Goal: Book appointment/travel/reservation

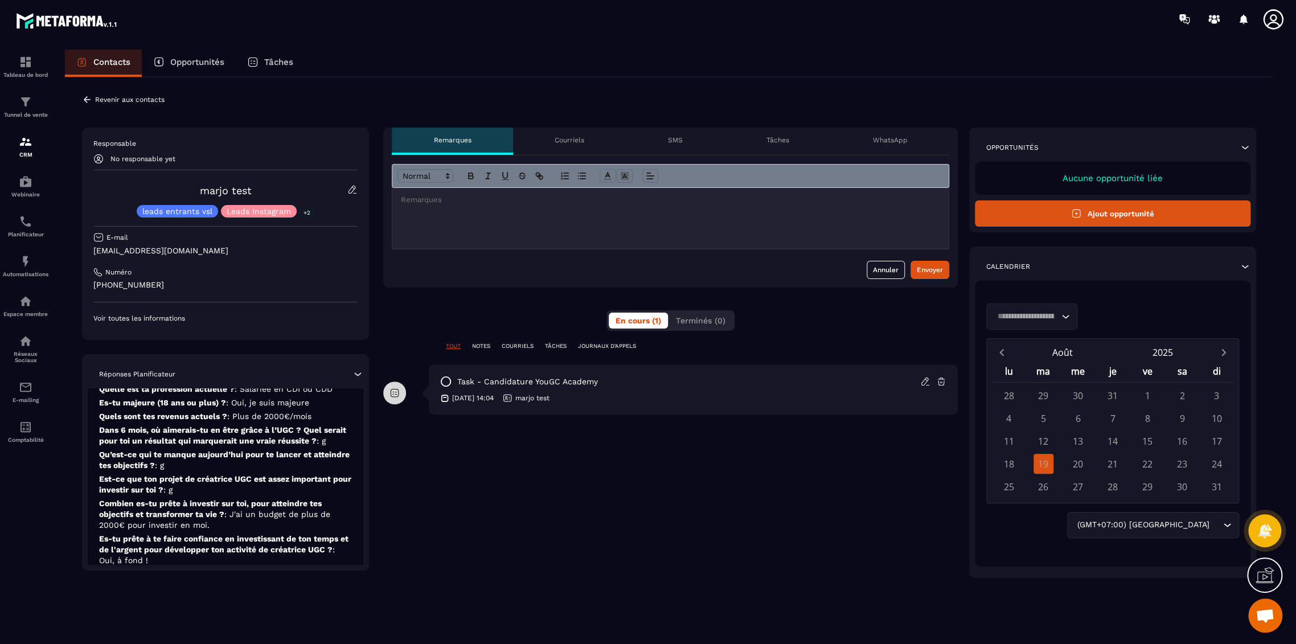
scroll to position [69, 0]
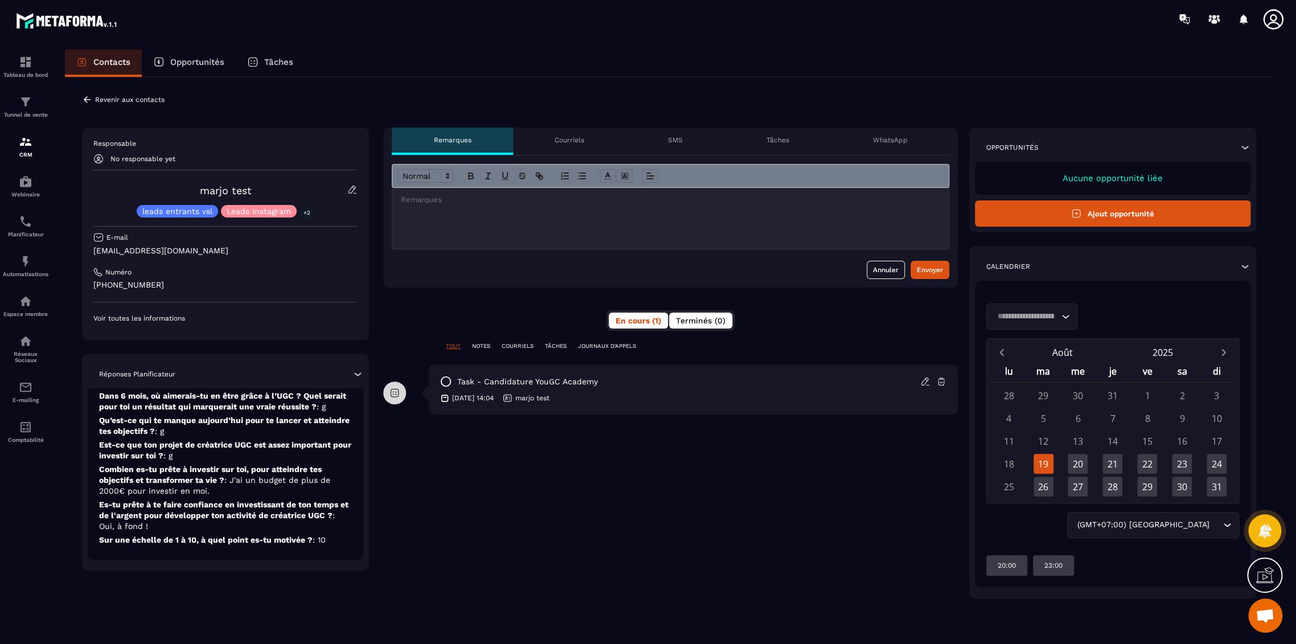
click at [702, 316] on span "Terminés (0)" at bounding box center [701, 320] width 50 height 9
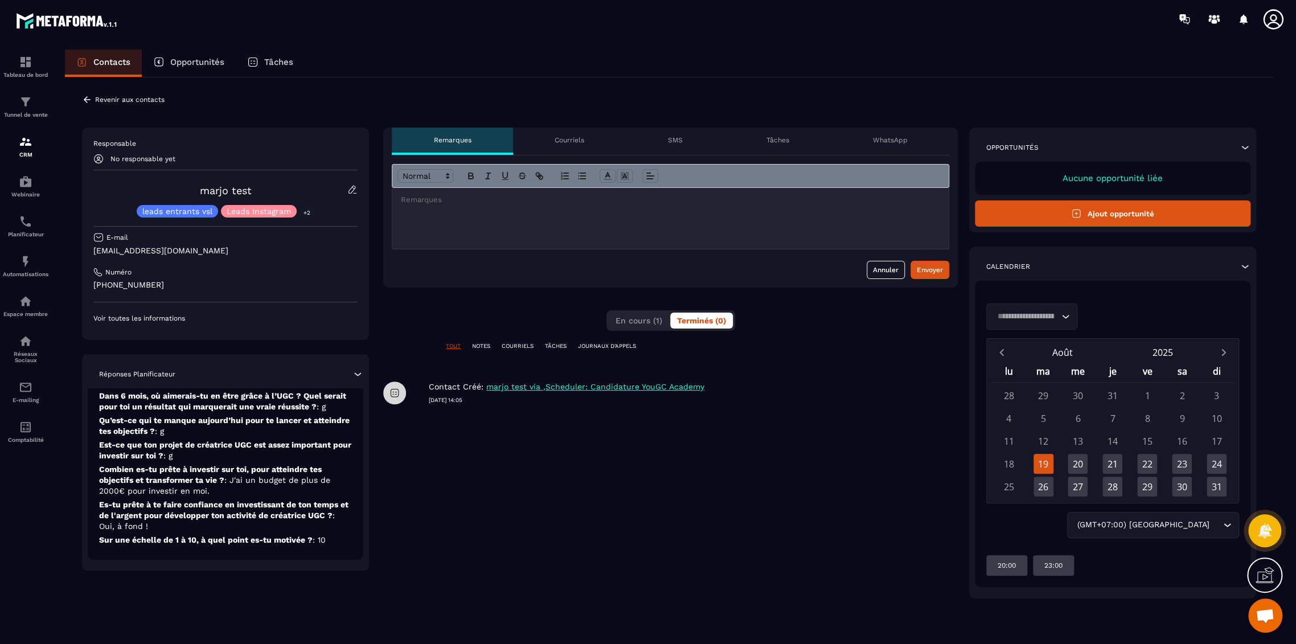
click at [1031, 318] on input "Search for option" at bounding box center [1026, 316] width 65 height 13
click at [1024, 337] on p "S Manon - Candidature YouGC Academy" at bounding box center [1031, 342] width 67 height 11
click at [1149, 469] on div "22" at bounding box center [1147, 464] width 20 height 20
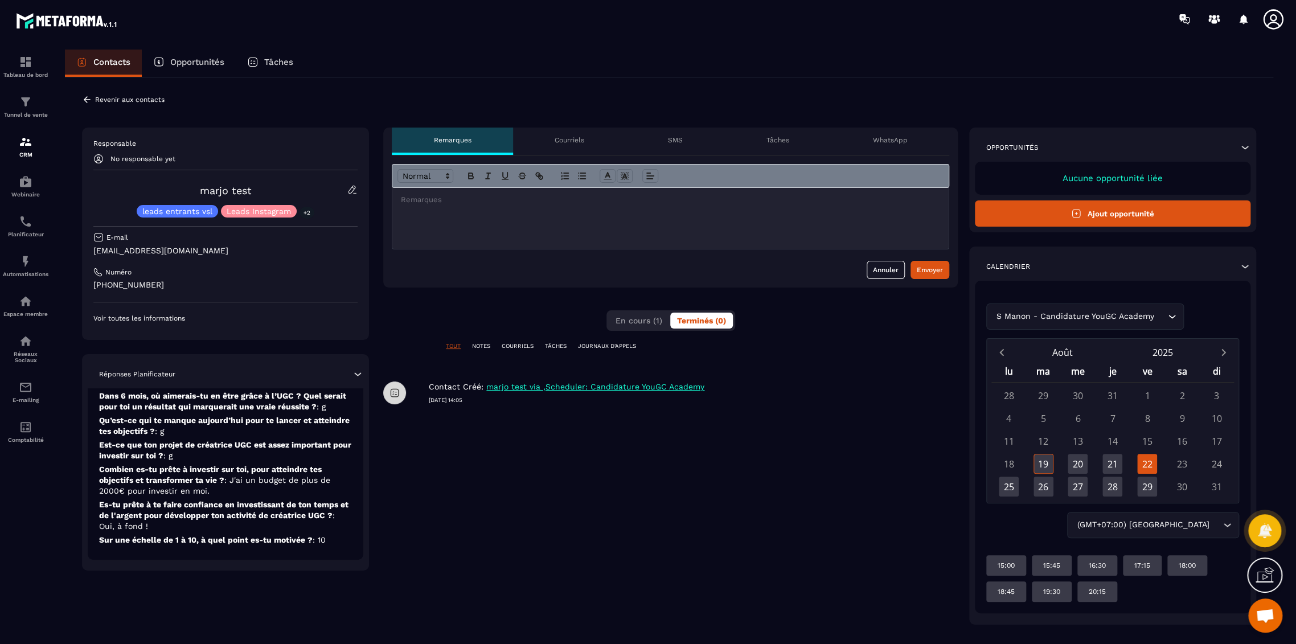
click at [1061, 319] on div "S Manon - Candidature YouGC Academy Loading..." at bounding box center [1085, 317] width 198 height 26
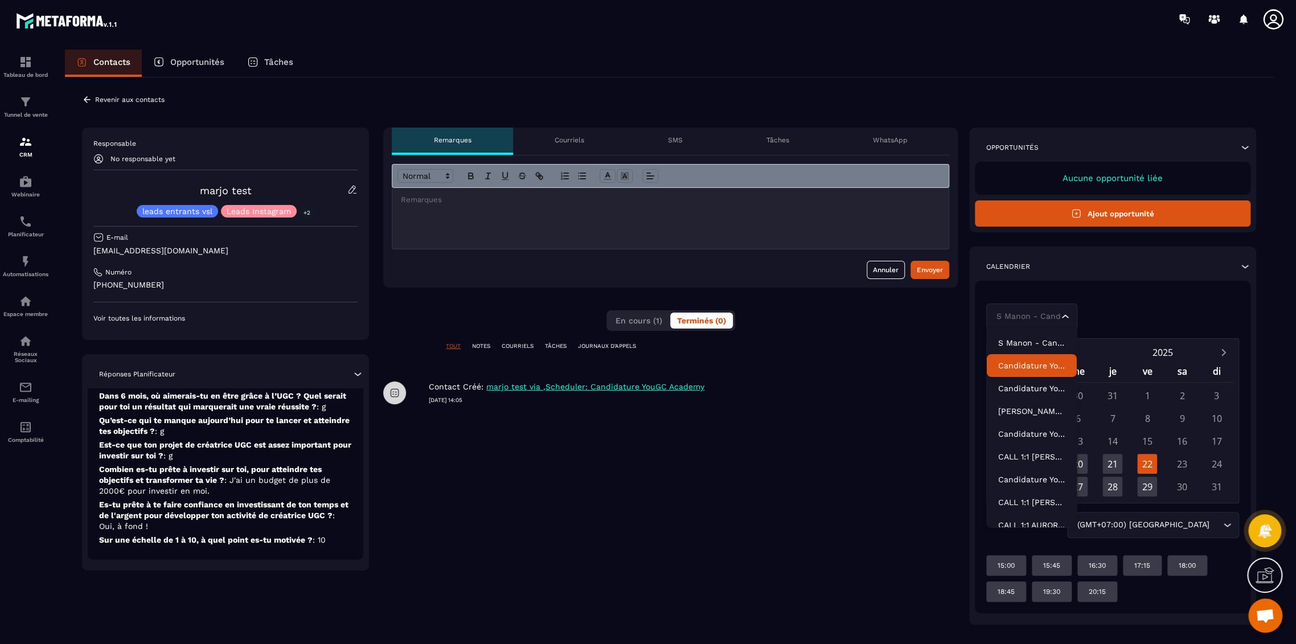
click at [1019, 366] on p "Candidature YouGC Academy-V2" at bounding box center [1031, 365] width 67 height 11
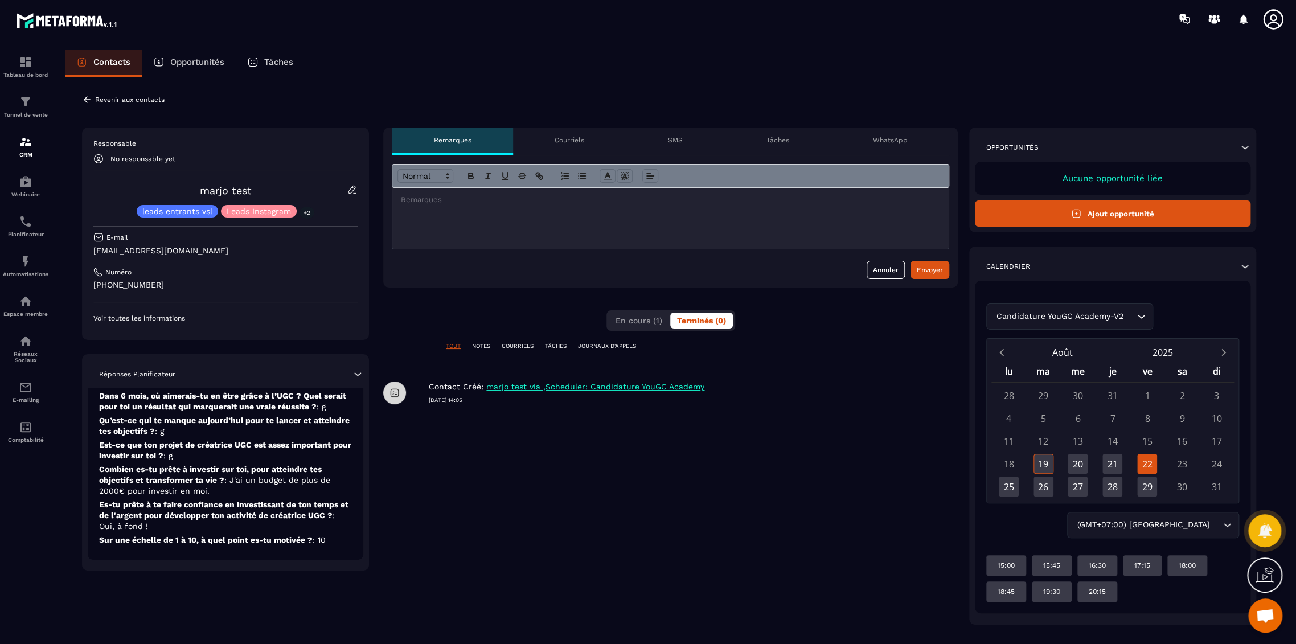
click at [837, 472] on div "**********" at bounding box center [670, 376] width 575 height 497
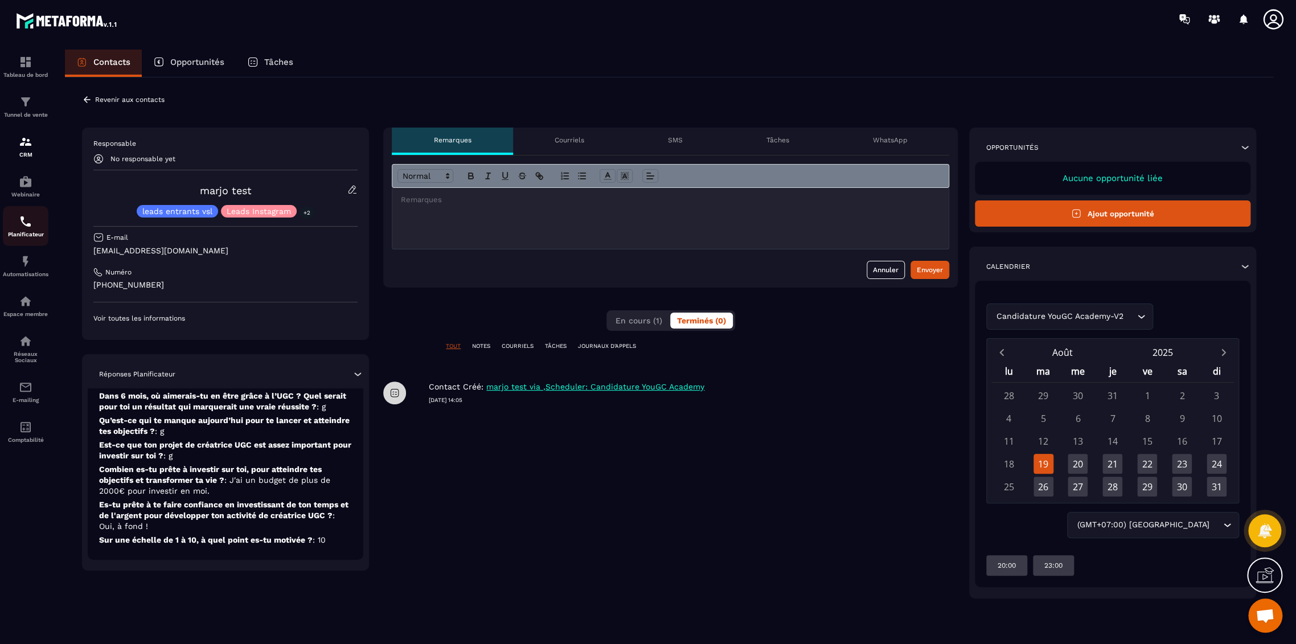
click at [29, 228] on img at bounding box center [26, 222] width 14 height 14
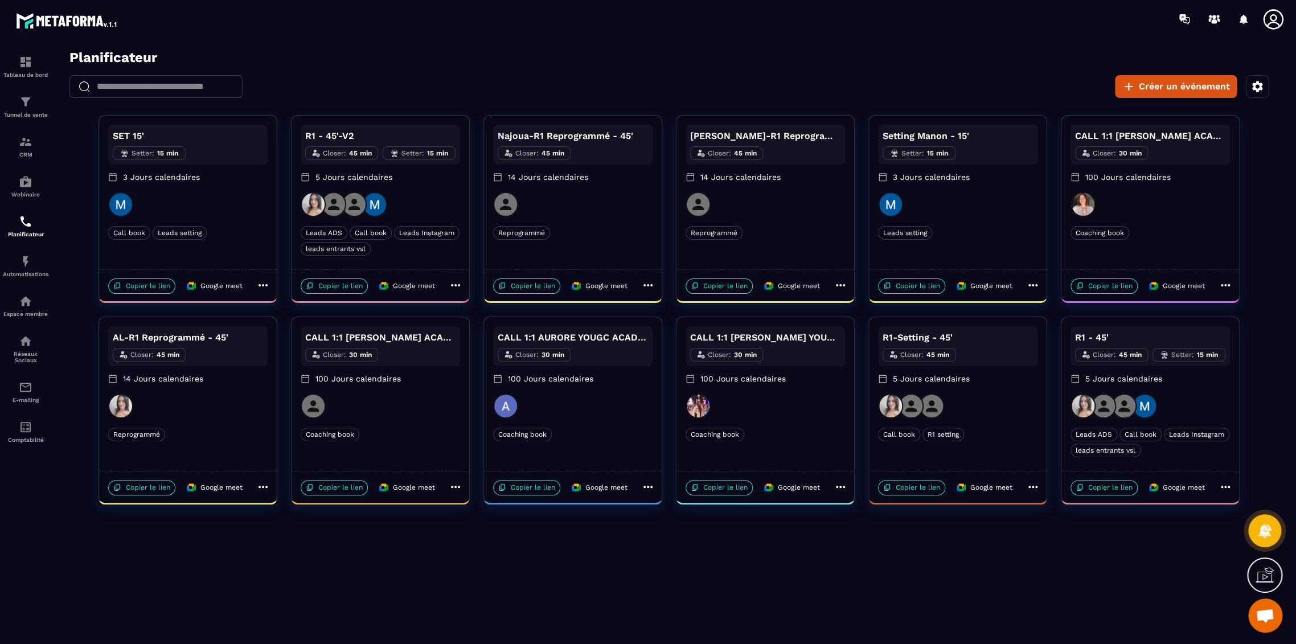
click at [1180, 450] on div "Leads ADS Call book Leads Instagram leads entrants vsl" at bounding box center [1150, 443] width 159 height 30
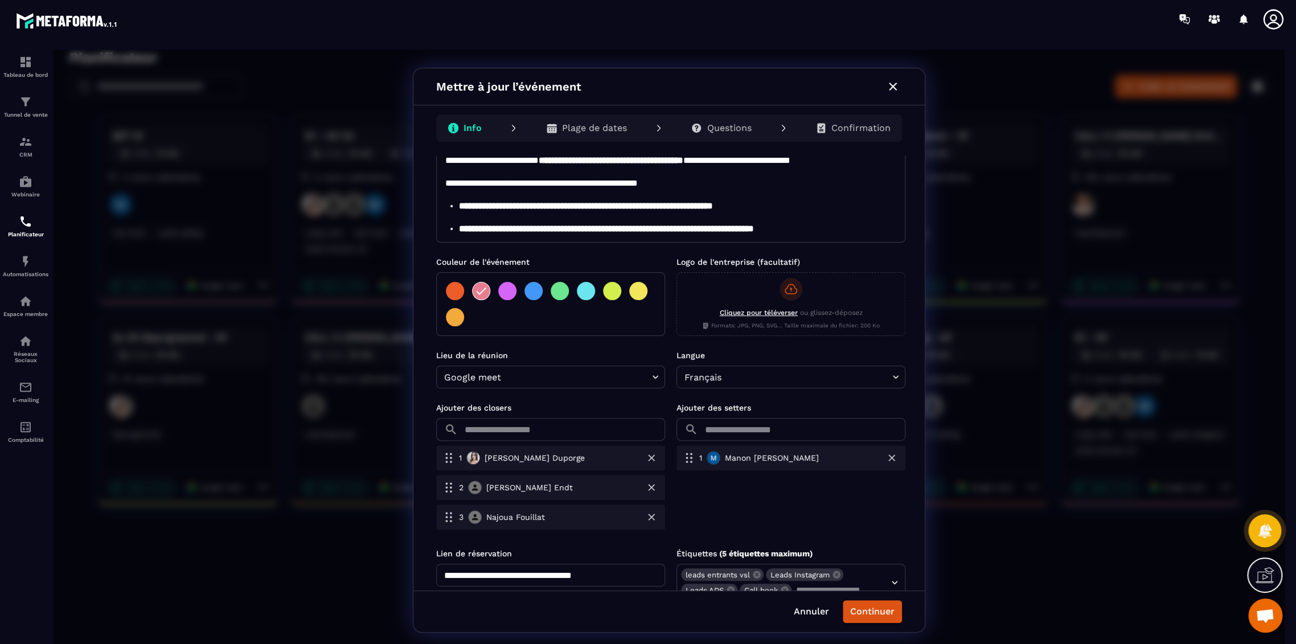
scroll to position [169, 0]
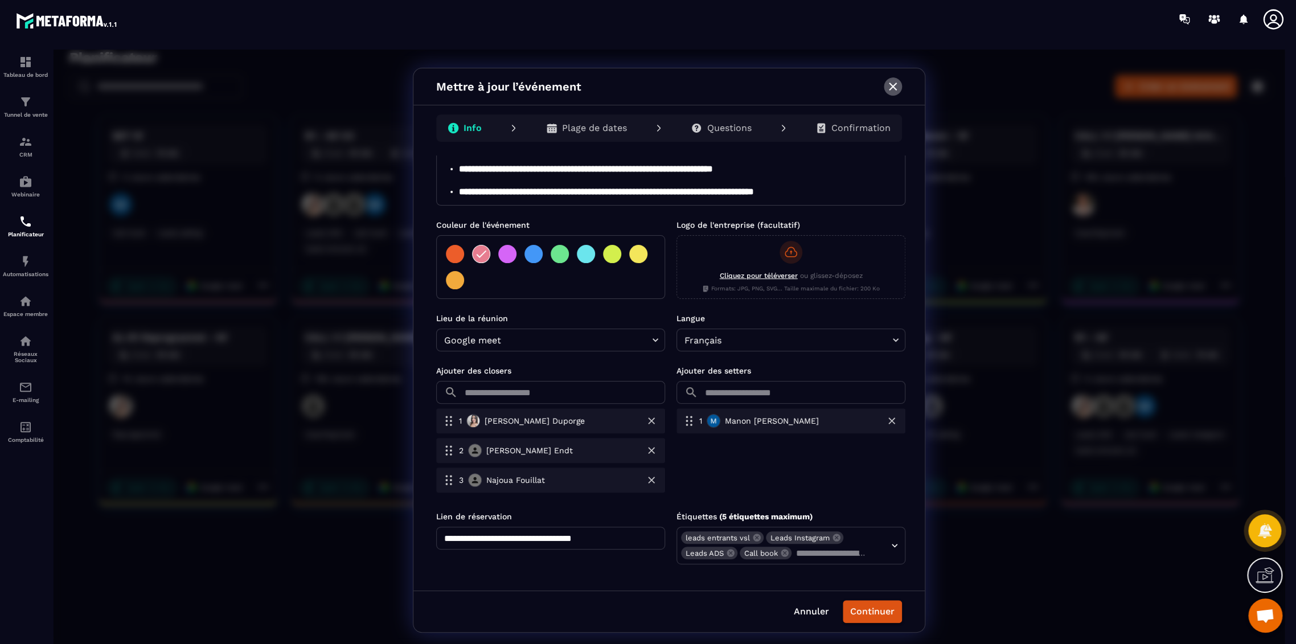
click at [884, 86] on button "button" at bounding box center [893, 86] width 18 height 18
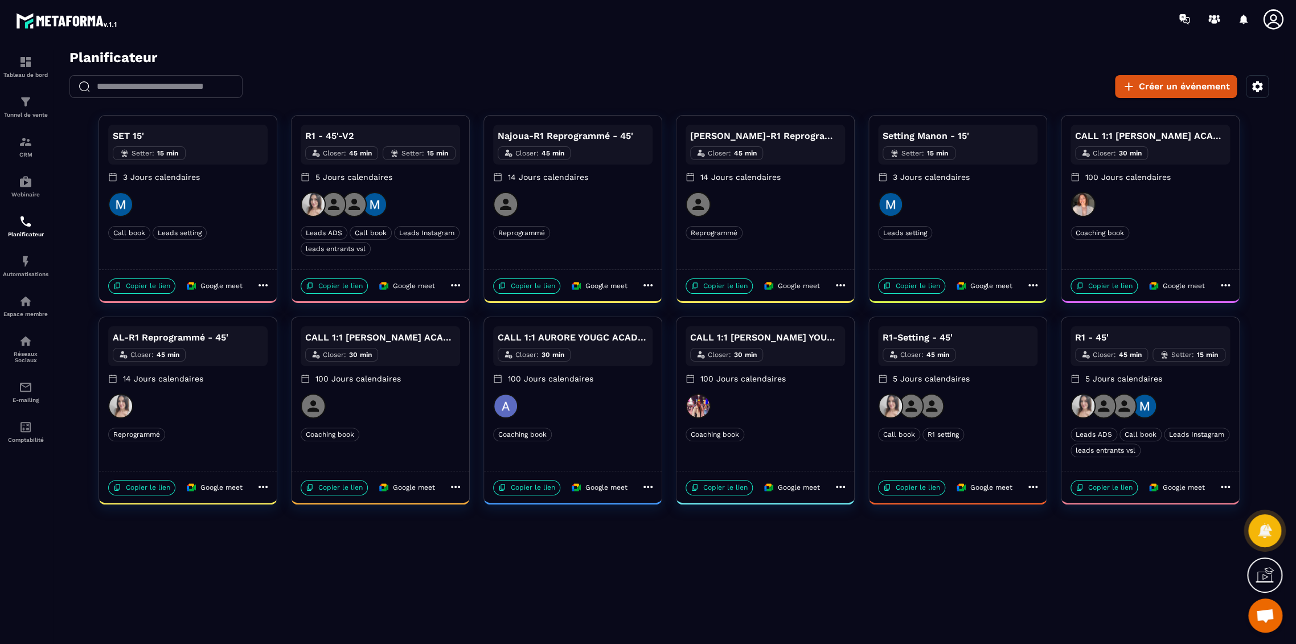
click at [995, 449] on div "R1-Setting - 45' Closer : 45 min 5 Jours calendaires Call book R1 setting Call …" at bounding box center [958, 394] width 178 height 154
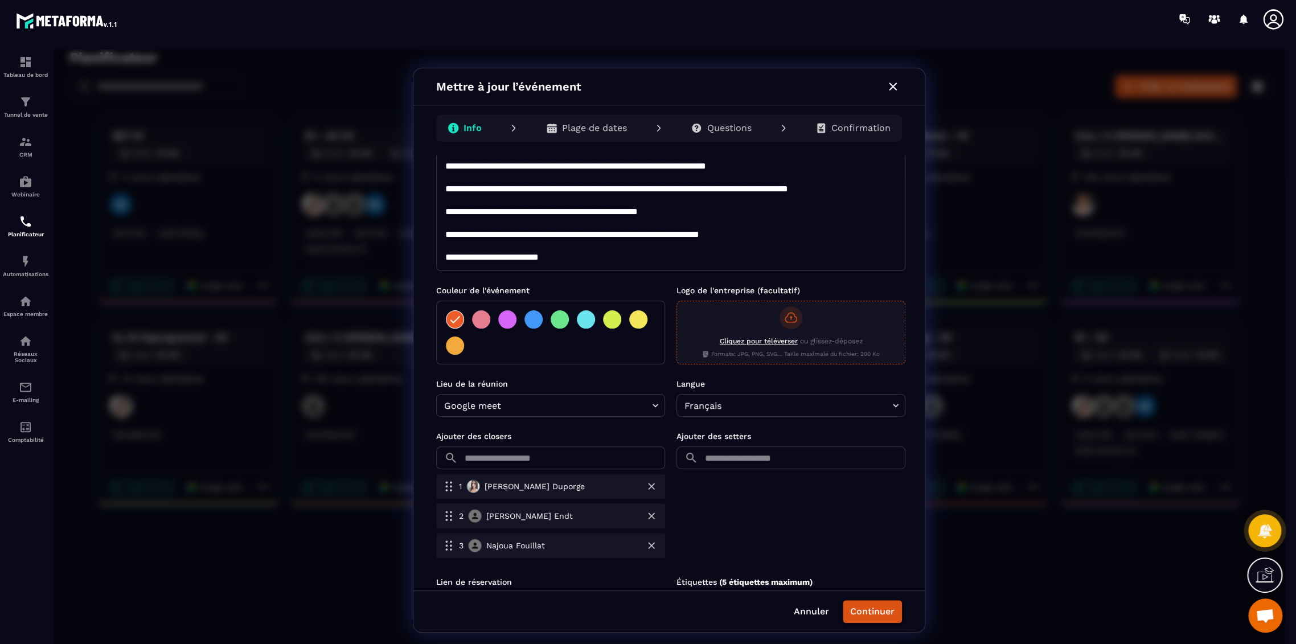
scroll to position [155, 0]
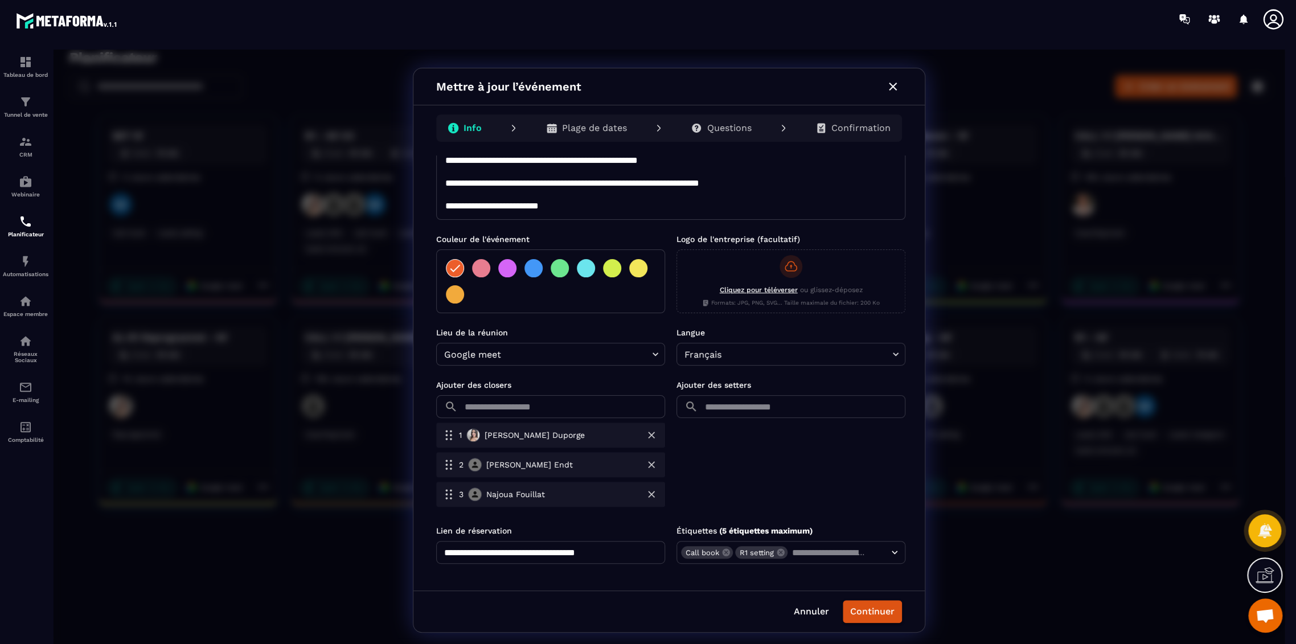
click at [890, 88] on icon "button" at bounding box center [893, 87] width 14 height 14
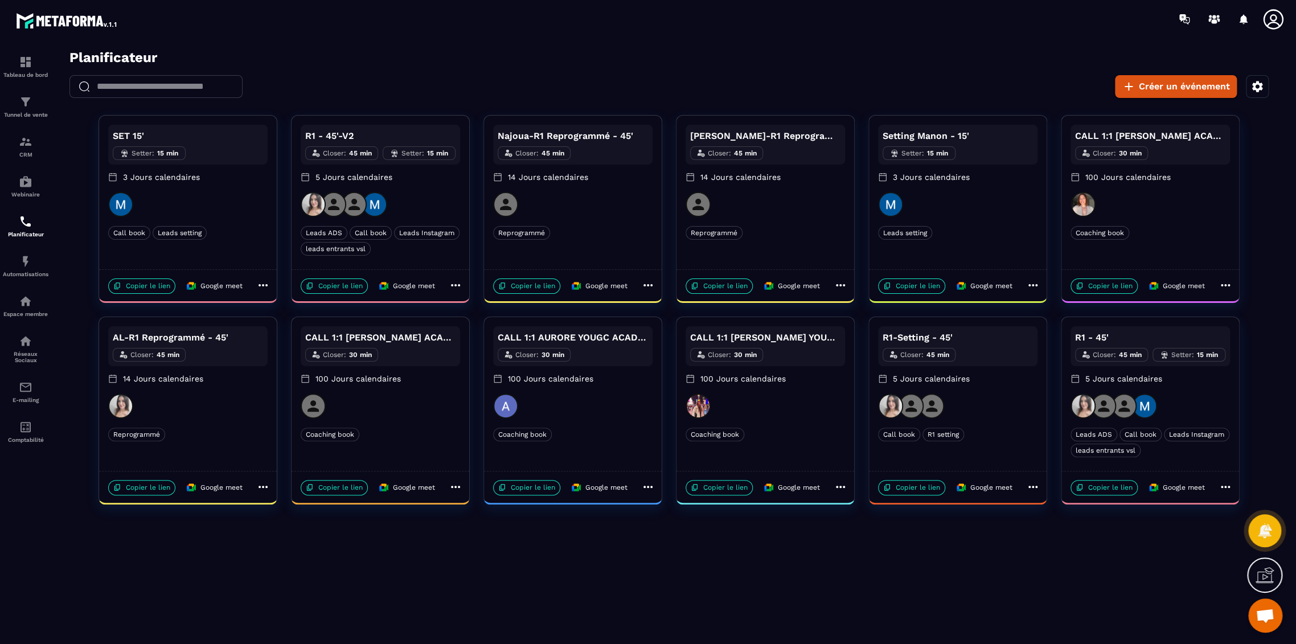
click at [780, 415] on div at bounding box center [765, 405] width 159 height 25
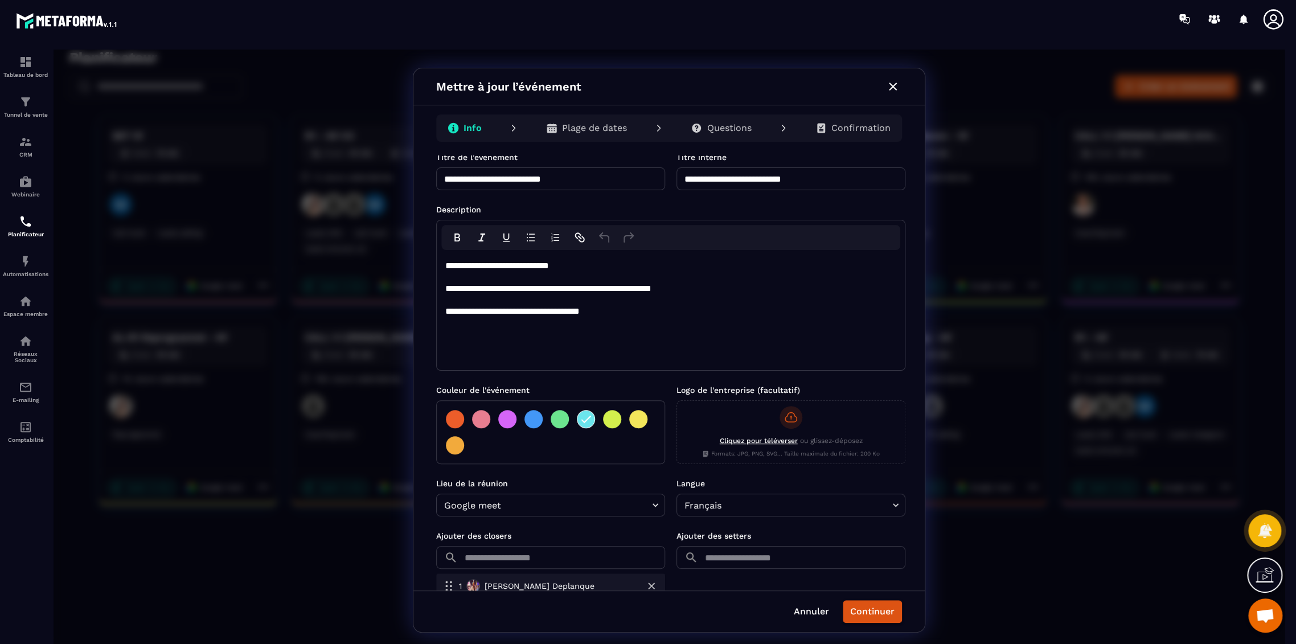
scroll to position [0, 0]
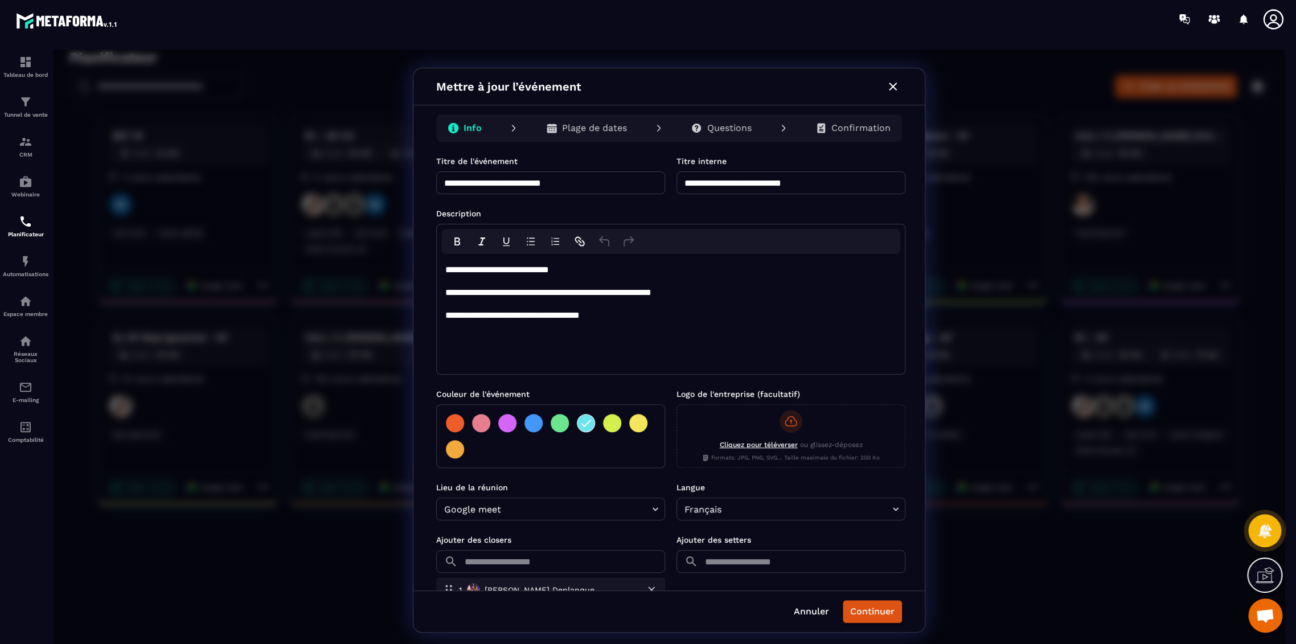
click at [895, 86] on icon "button" at bounding box center [893, 87] width 14 height 14
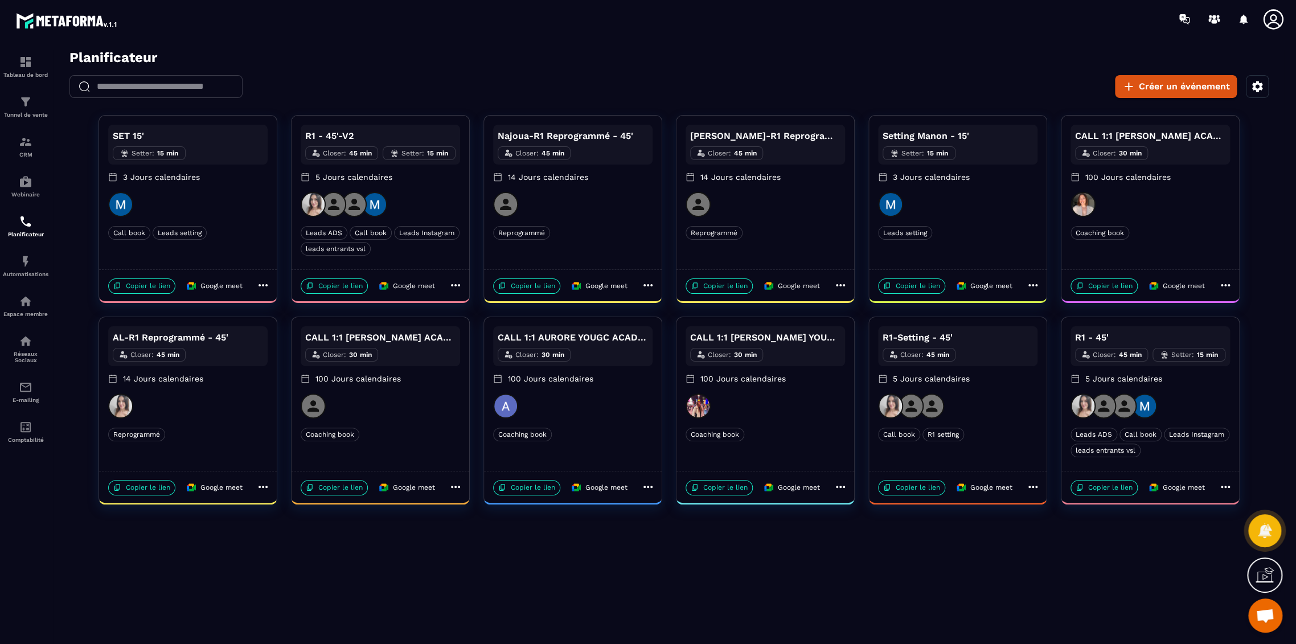
click at [591, 407] on div at bounding box center [572, 405] width 159 height 25
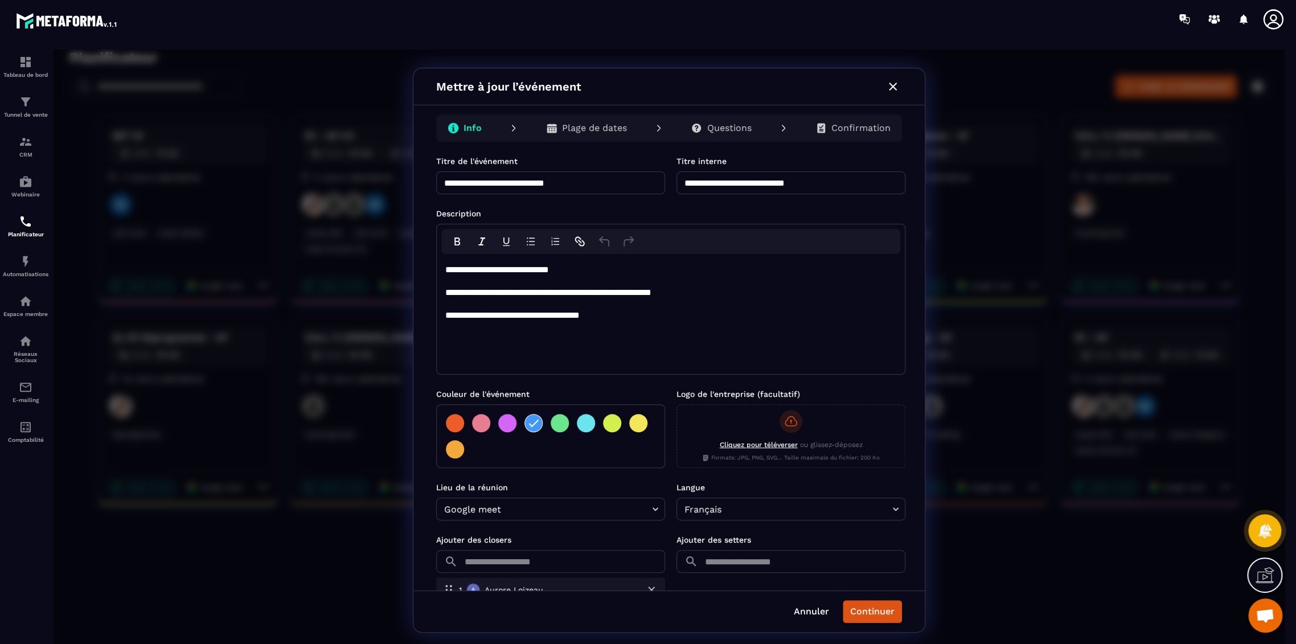
scroll to position [96, 0]
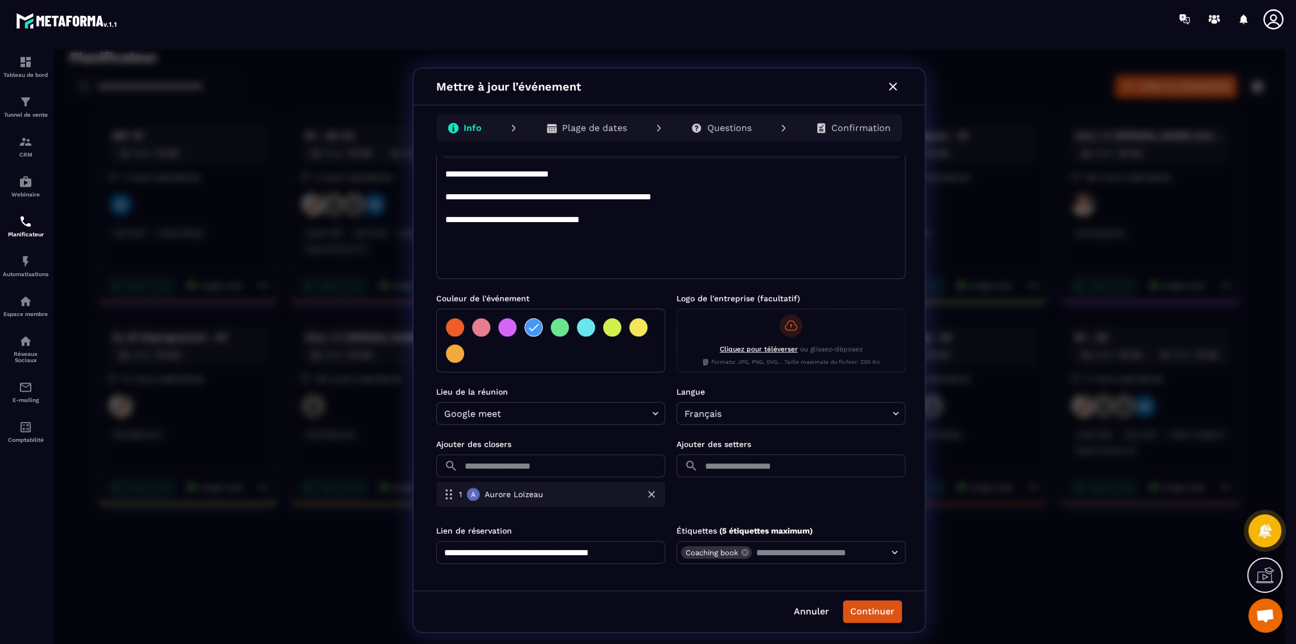
click at [885, 84] on button "button" at bounding box center [893, 86] width 18 height 18
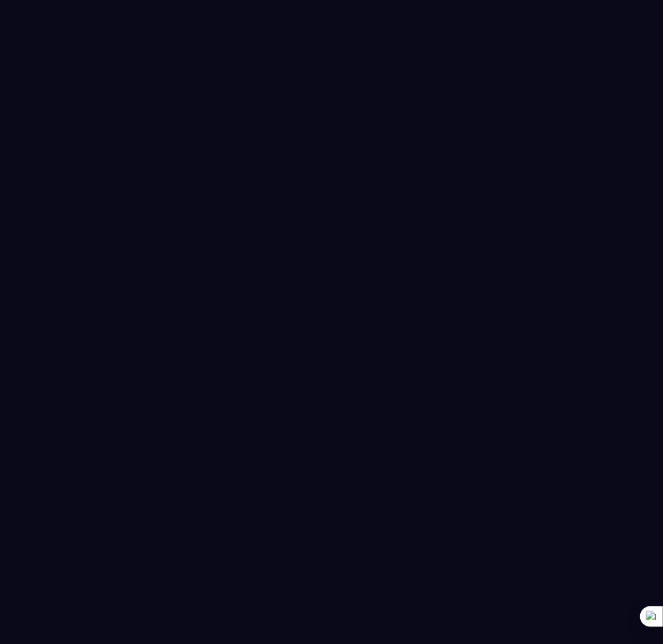
click at [44, 246] on div at bounding box center [331, 322] width 663 height 644
click at [518, 618] on div at bounding box center [331, 322] width 663 height 644
